Goal: Information Seeking & Learning: Learn about a topic

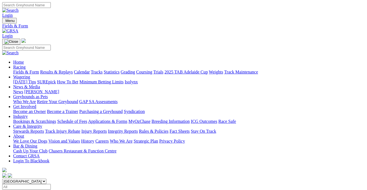
drag, startPoint x: 0, startPoint y: 0, endPoint x: 69, endPoint y: 39, distance: 79.5
click at [69, 70] on link "Results & Replays" at bounding box center [56, 72] width 33 height 5
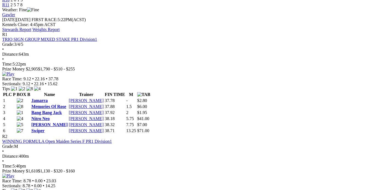
scroll to position [250, 0]
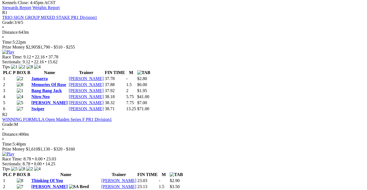
scroll to position [274, 0]
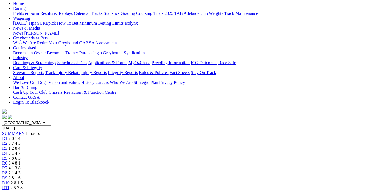
scroll to position [0, 0]
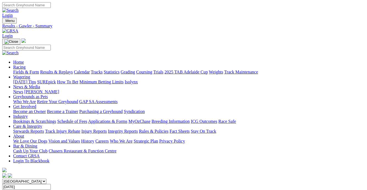
click at [18, 29] on img at bounding box center [10, 31] width 16 height 5
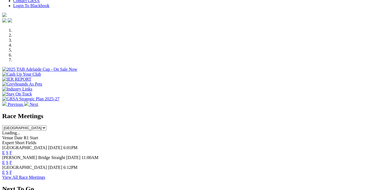
scroll to position [175, 0]
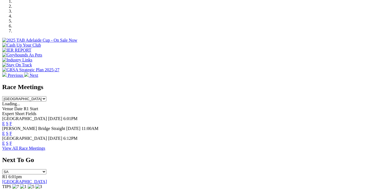
click at [12, 121] on link "F" at bounding box center [11, 123] width 2 height 5
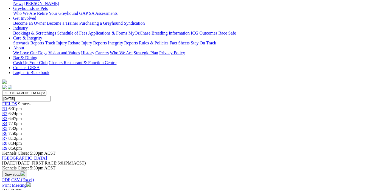
scroll to position [100, 0]
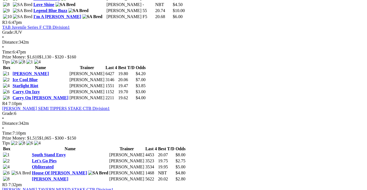
scroll to position [449, 0]
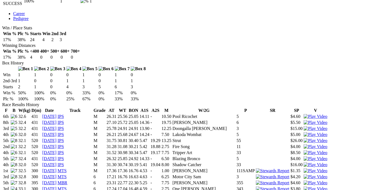
scroll to position [150, 0]
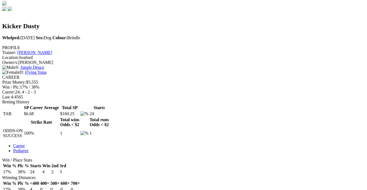
scroll to position [175, 0]
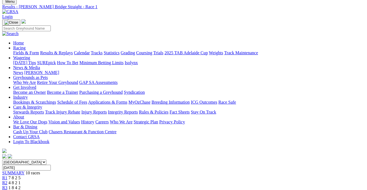
scroll to position [25, 0]
